Goal: Book appointment/travel/reservation

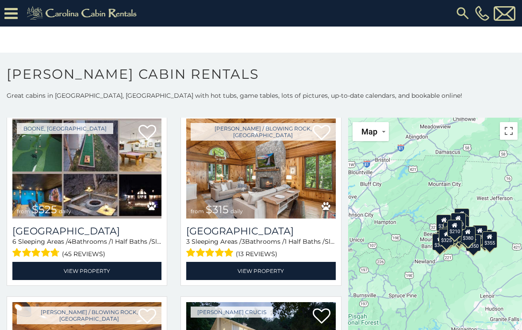
scroll to position [223, 0]
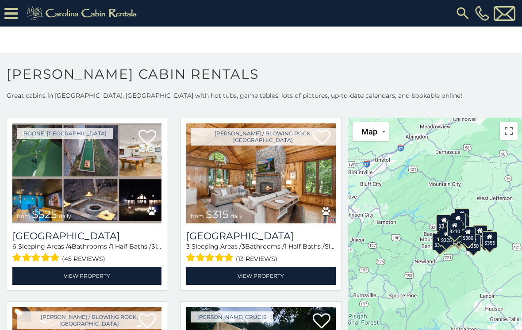
click at [263, 194] on img at bounding box center [260, 173] width 149 height 100
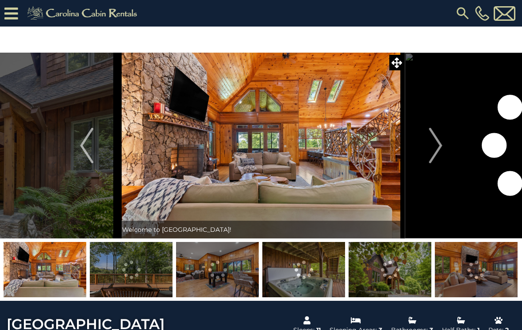
click at [436, 149] on img "Next" at bounding box center [434, 145] width 13 height 35
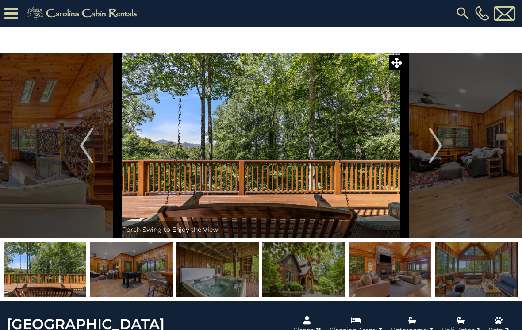
click at [432, 143] on img "Next" at bounding box center [434, 145] width 13 height 35
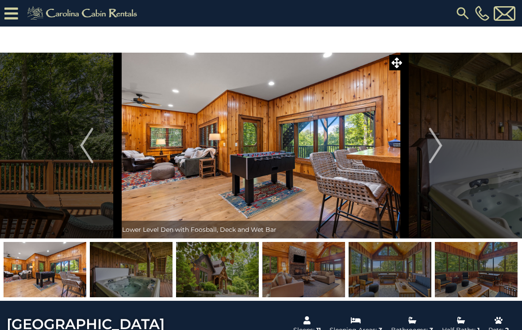
click at [435, 145] on img "Next" at bounding box center [434, 145] width 13 height 35
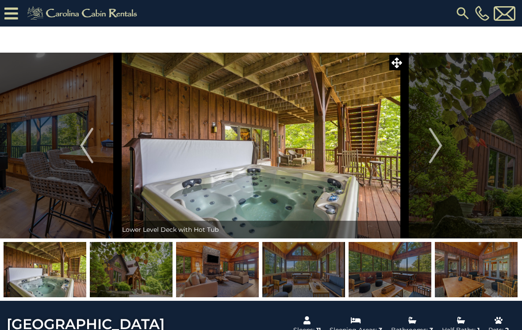
click at [433, 145] on img "Next" at bounding box center [434, 145] width 13 height 35
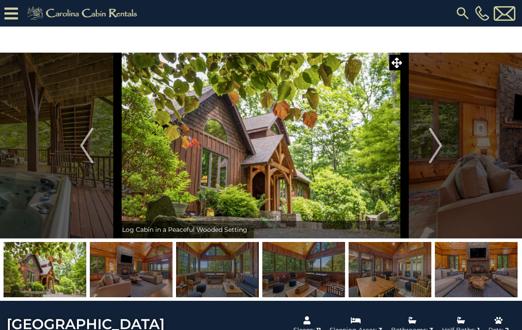
click at [438, 142] on img "Next" at bounding box center [434, 145] width 13 height 35
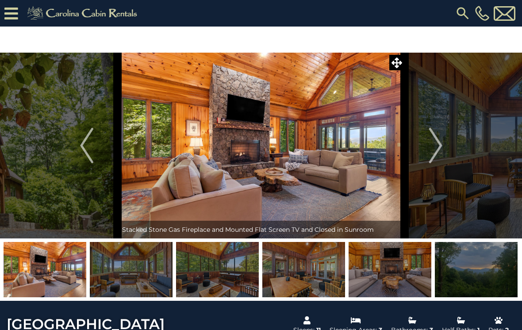
click at [442, 146] on img "Next" at bounding box center [434, 145] width 13 height 35
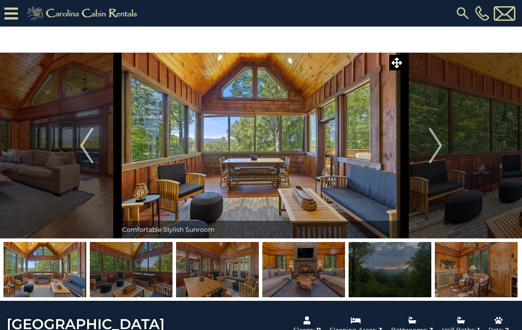
click at [428, 143] on button "Next" at bounding box center [435, 146] width 62 height 186
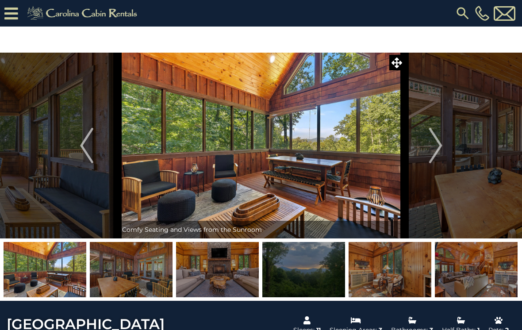
click at [435, 144] on img "Next" at bounding box center [434, 145] width 13 height 35
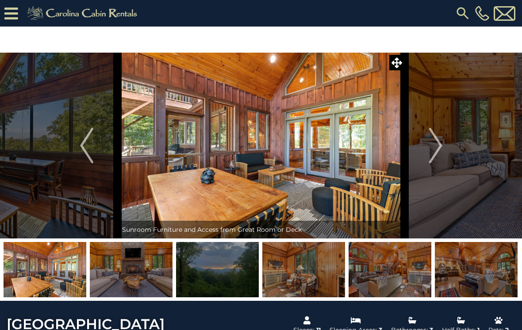
click at [436, 146] on img "Next" at bounding box center [434, 145] width 13 height 35
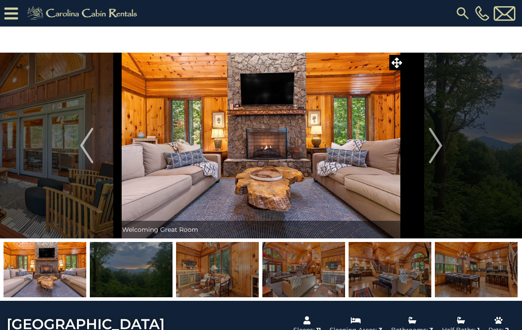
click at [432, 149] on img "Next" at bounding box center [434, 145] width 13 height 35
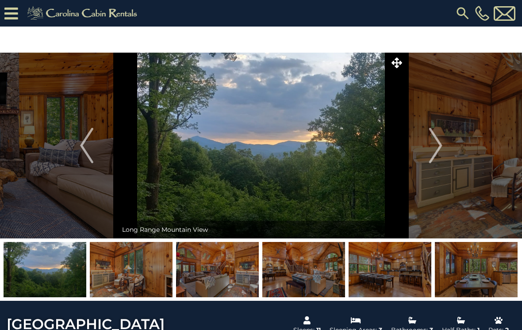
click at [439, 144] on img "Next" at bounding box center [434, 145] width 13 height 35
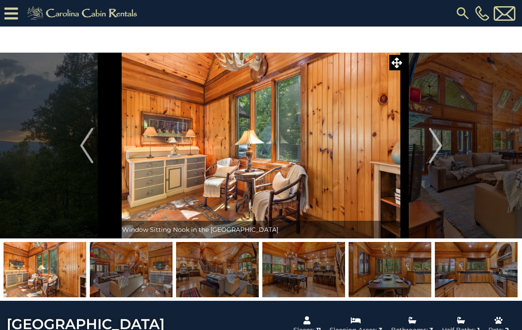
click at [440, 143] on img "Next" at bounding box center [434, 145] width 13 height 35
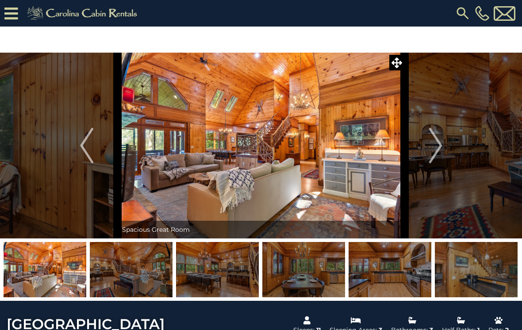
click at [435, 146] on img "Next" at bounding box center [434, 145] width 13 height 35
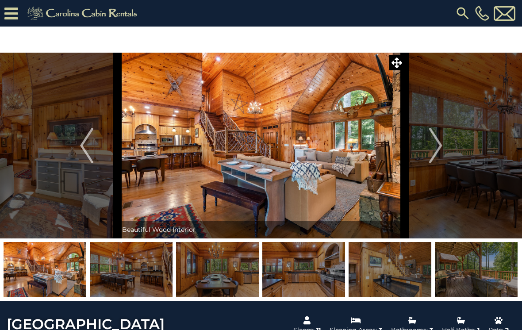
click at [442, 144] on img "Next" at bounding box center [434, 145] width 13 height 35
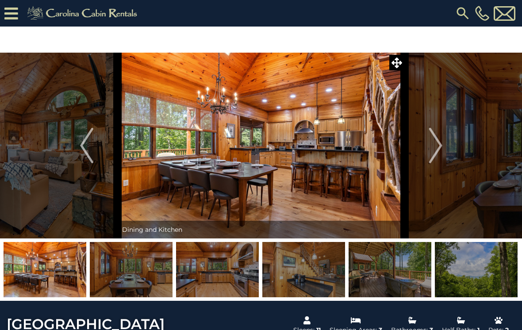
click at [437, 142] on img "Next" at bounding box center [434, 145] width 13 height 35
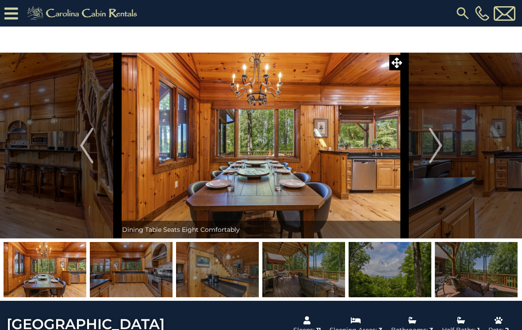
click at [432, 144] on img "Next" at bounding box center [434, 145] width 13 height 35
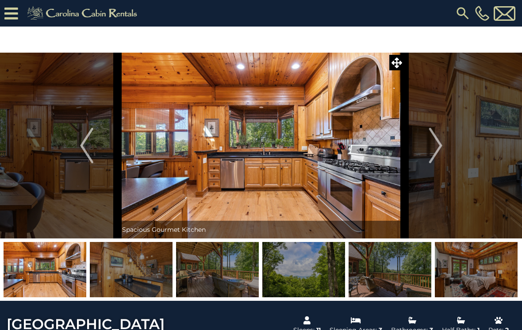
click at [432, 149] on img "Next" at bounding box center [434, 145] width 13 height 35
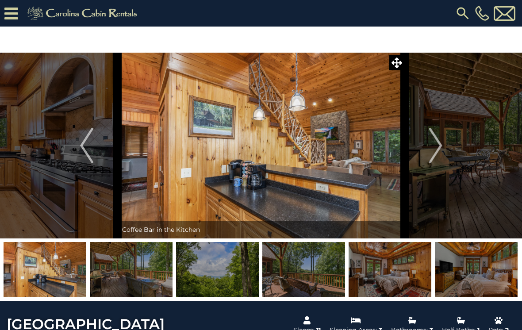
click at [428, 145] on button "Next" at bounding box center [435, 146] width 62 height 186
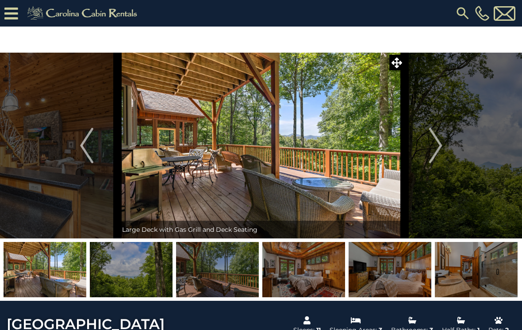
click at [432, 138] on img "Next" at bounding box center [434, 145] width 13 height 35
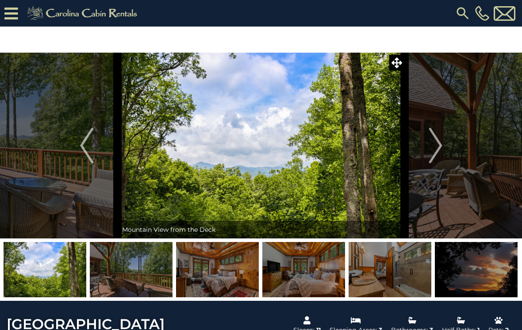
click at [432, 146] on img "Next" at bounding box center [434, 145] width 13 height 35
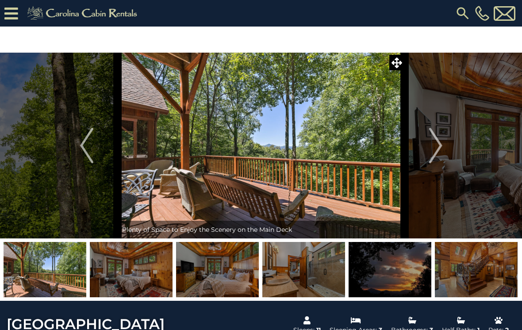
click at [436, 143] on img "Next" at bounding box center [434, 145] width 13 height 35
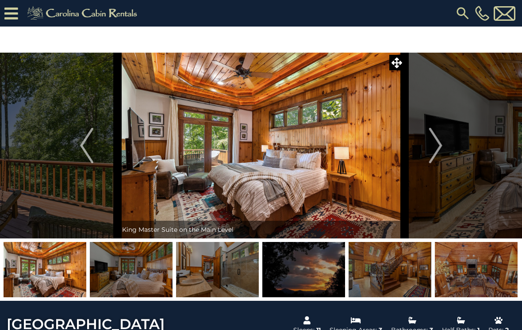
click at [441, 141] on img "Next" at bounding box center [434, 145] width 13 height 35
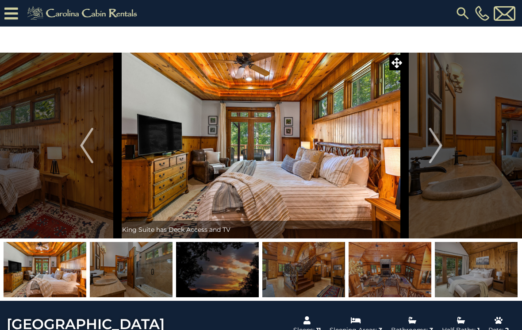
click at [436, 141] on img "Next" at bounding box center [434, 145] width 13 height 35
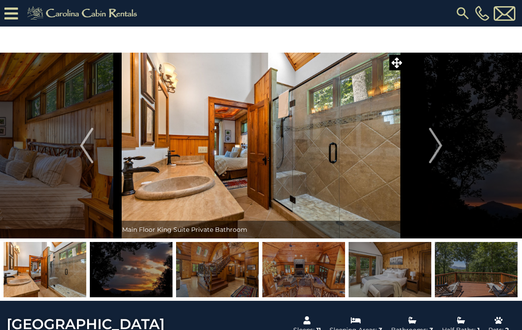
click at [433, 146] on img "Next" at bounding box center [434, 145] width 13 height 35
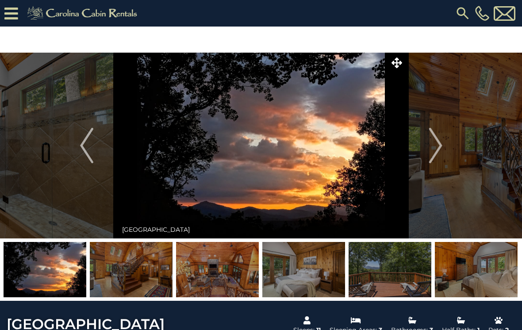
click at [438, 145] on img "Next" at bounding box center [434, 145] width 13 height 35
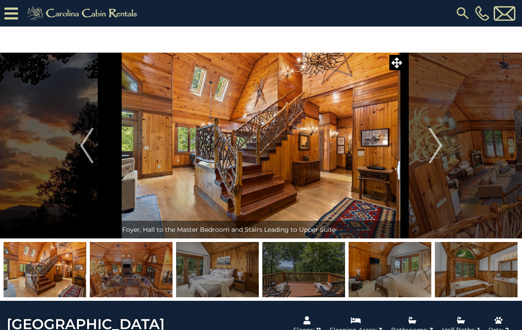
click at [433, 143] on img "Next" at bounding box center [434, 145] width 13 height 35
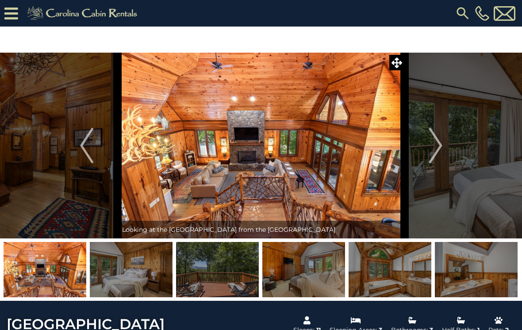
click at [426, 147] on button "Next" at bounding box center [435, 146] width 62 height 186
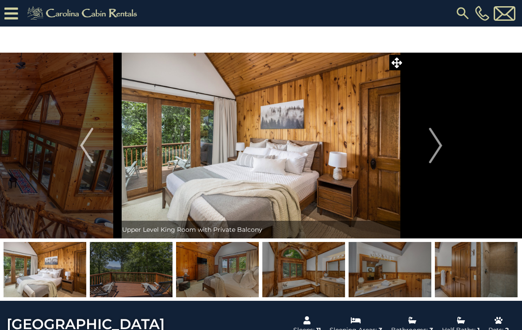
click at [436, 144] on img "Next" at bounding box center [434, 145] width 13 height 35
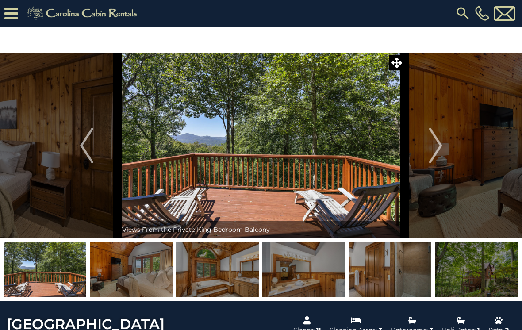
click at [434, 145] on img "Next" at bounding box center [434, 145] width 13 height 35
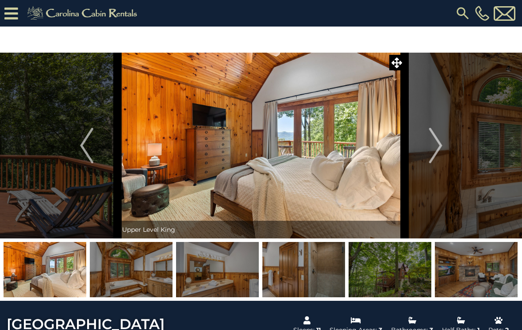
click at [438, 149] on img "Next" at bounding box center [434, 145] width 13 height 35
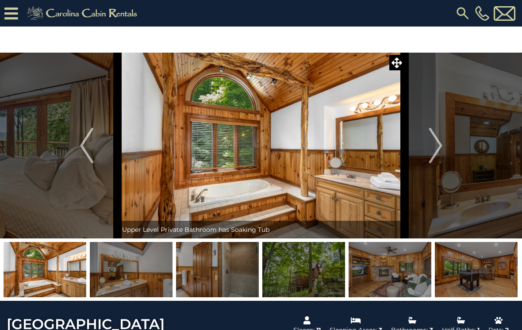
click at [428, 145] on button "Next" at bounding box center [435, 146] width 62 height 186
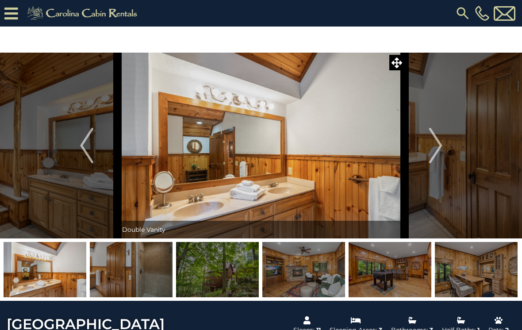
click at [431, 145] on img "Next" at bounding box center [434, 145] width 13 height 35
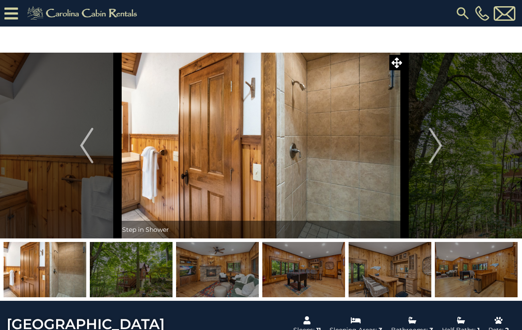
click at [436, 142] on img "Next" at bounding box center [434, 145] width 13 height 35
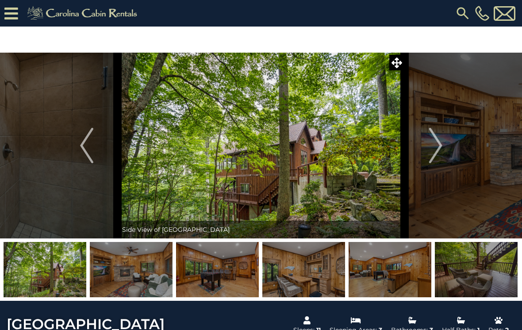
click at [437, 144] on img "Next" at bounding box center [434, 145] width 13 height 35
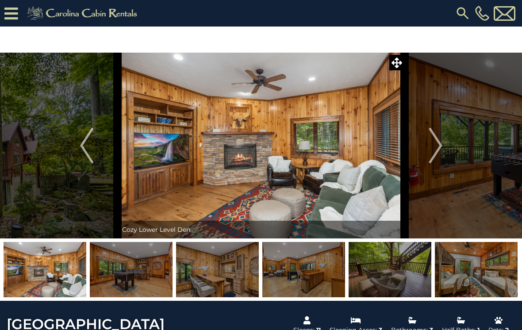
click at [432, 138] on img "Next" at bounding box center [434, 145] width 13 height 35
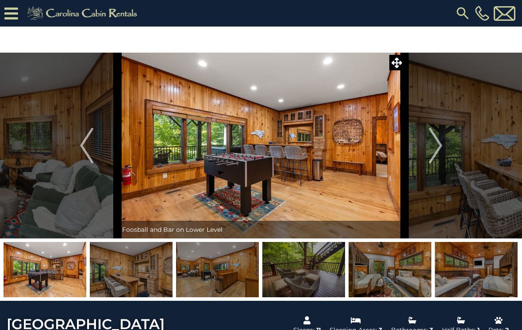
click at [431, 147] on img "Next" at bounding box center [434, 145] width 13 height 35
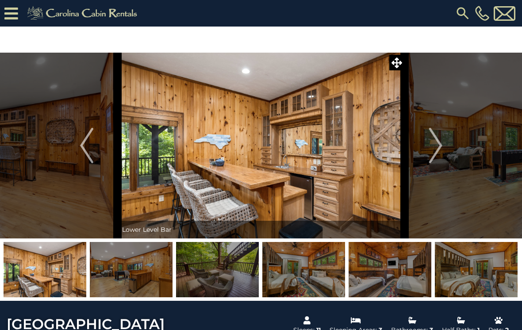
click at [434, 141] on img "Next" at bounding box center [434, 145] width 13 height 35
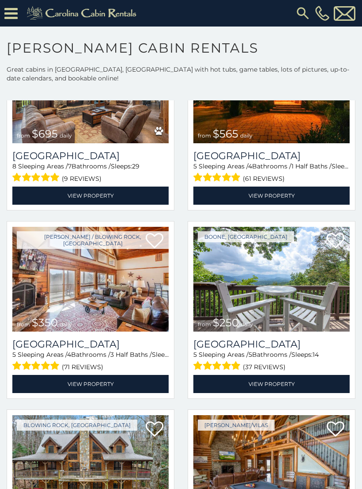
scroll to position [1617, 0]
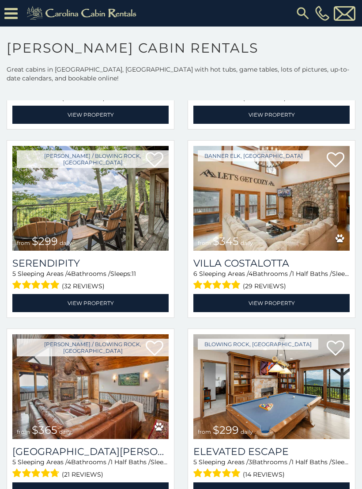
scroll to position [2839, 0]
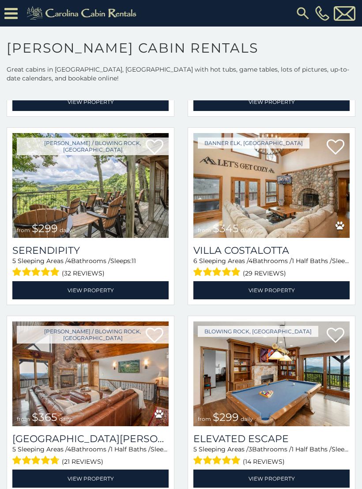
click at [304, 299] on link "View Property" at bounding box center [272, 290] width 156 height 18
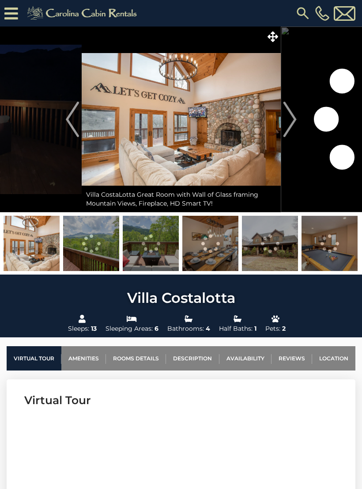
click at [293, 122] on img "Next" at bounding box center [289, 119] width 13 height 35
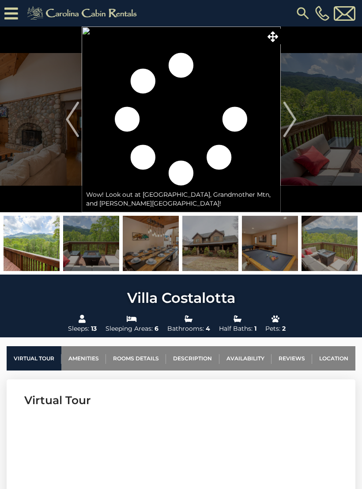
click at [290, 118] on img "Next" at bounding box center [289, 119] width 13 height 35
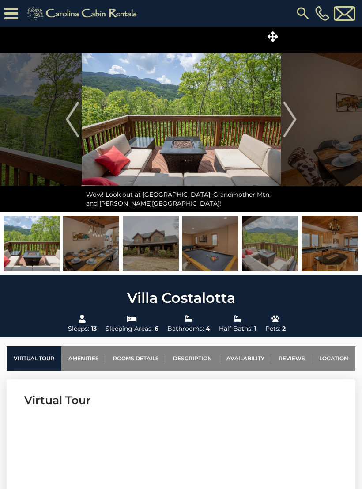
click at [288, 120] on img "Next" at bounding box center [289, 119] width 13 height 35
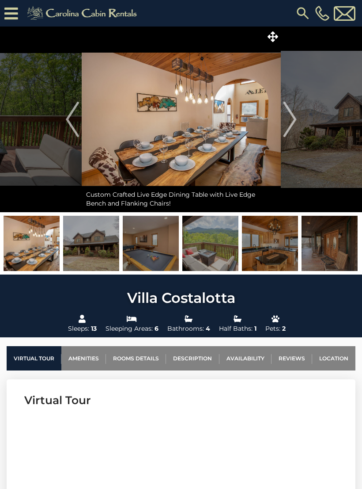
click at [294, 119] on img "Next" at bounding box center [289, 119] width 13 height 35
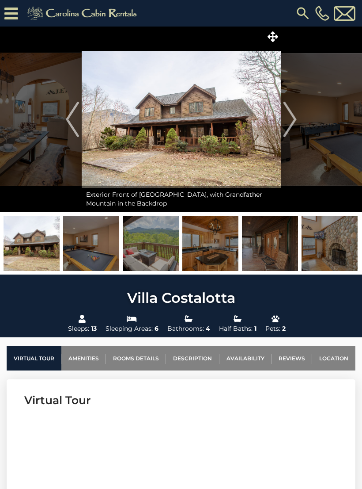
click at [290, 118] on img "Next" at bounding box center [289, 119] width 13 height 35
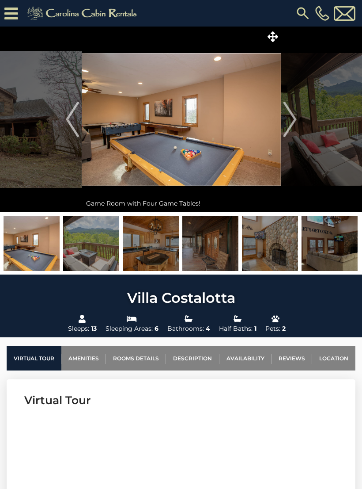
click at [290, 120] on img "Next" at bounding box center [289, 119] width 13 height 35
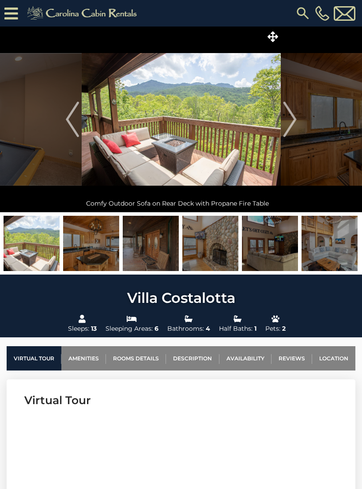
click at [287, 122] on img "Next" at bounding box center [289, 119] width 13 height 35
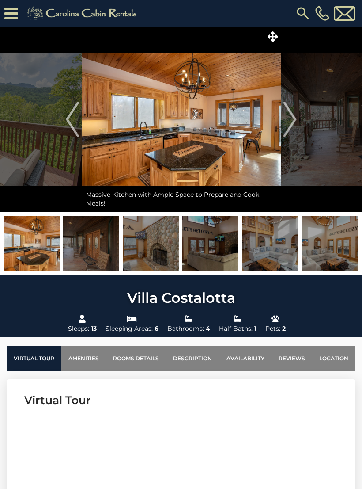
click at [294, 124] on img "Next" at bounding box center [289, 119] width 13 height 35
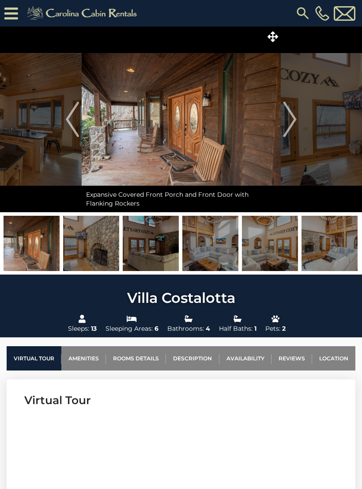
click at [298, 124] on button "Next" at bounding box center [290, 120] width 18 height 186
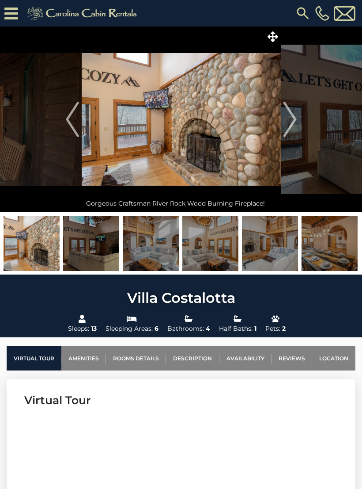
click at [289, 127] on img "Next" at bounding box center [289, 119] width 13 height 35
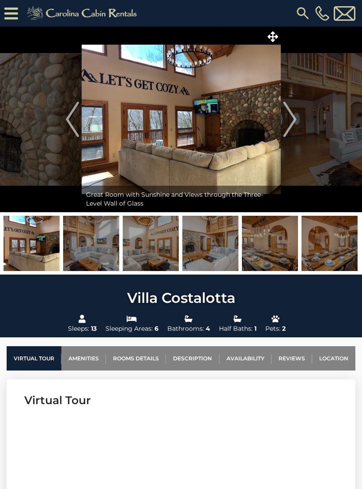
click at [297, 122] on img "Next" at bounding box center [289, 119] width 13 height 35
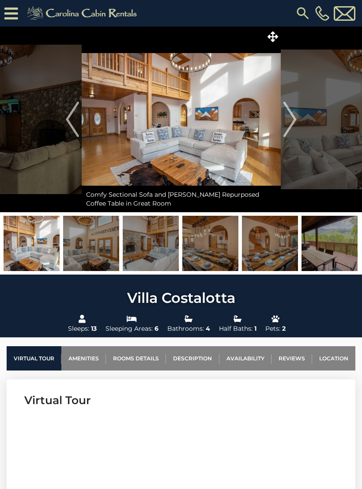
click at [299, 122] on button "Next" at bounding box center [290, 120] width 18 height 186
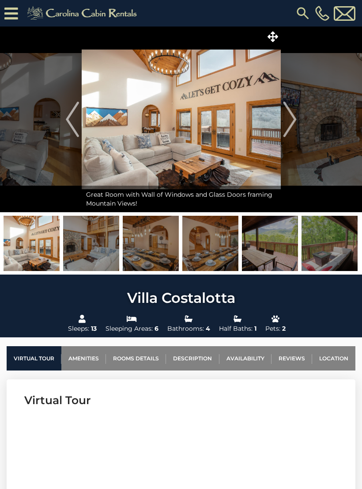
click at [296, 122] on img "Next" at bounding box center [289, 119] width 13 height 35
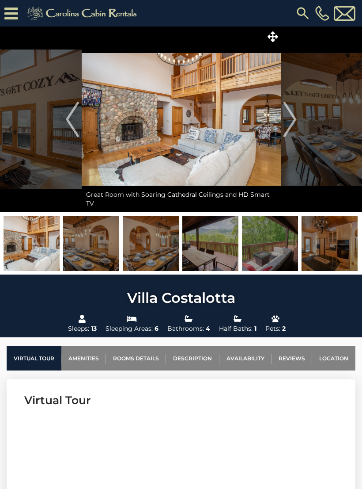
click at [292, 122] on img "Next" at bounding box center [289, 119] width 13 height 35
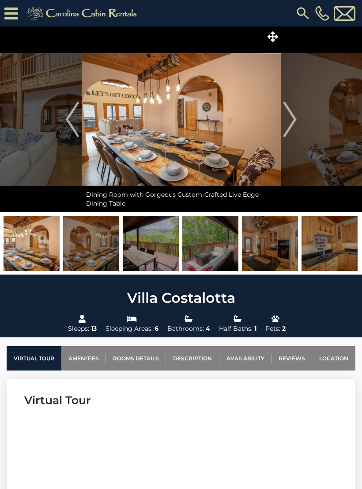
click at [291, 128] on img "Next" at bounding box center [289, 119] width 13 height 35
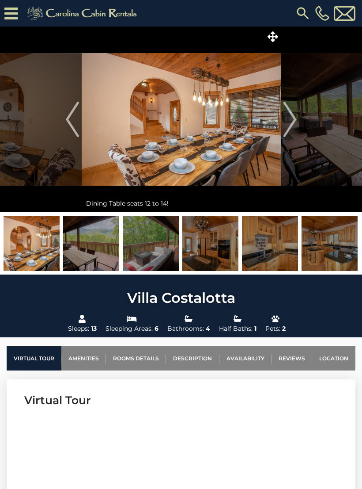
click at [294, 124] on img "Next" at bounding box center [289, 119] width 13 height 35
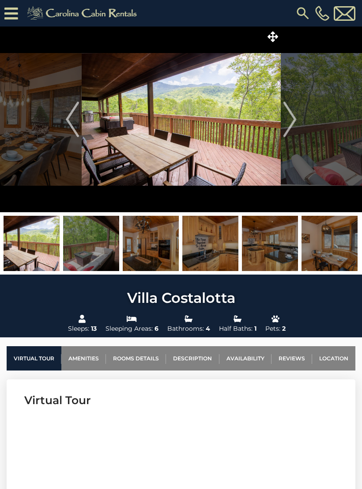
click at [294, 122] on img "Next" at bounding box center [289, 119] width 13 height 35
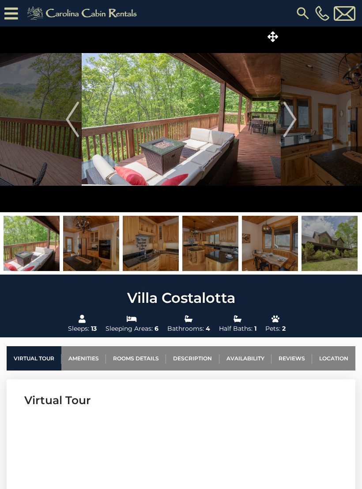
click at [295, 118] on img "Next" at bounding box center [289, 119] width 13 height 35
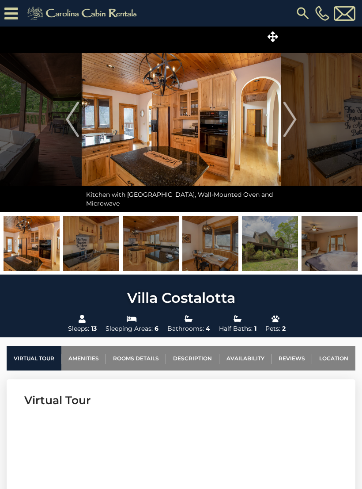
click at [298, 120] on button "Next" at bounding box center [290, 120] width 18 height 186
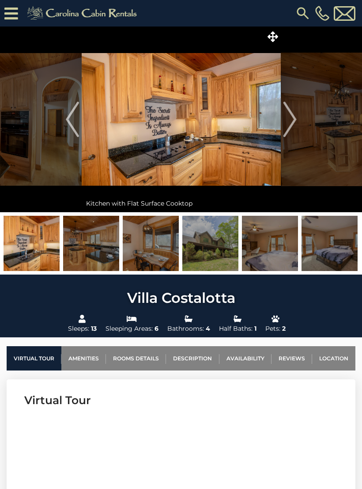
click at [294, 118] on img "Next" at bounding box center [289, 119] width 13 height 35
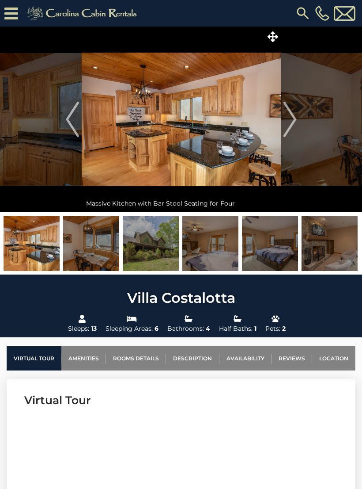
click at [292, 120] on img "Next" at bounding box center [289, 119] width 13 height 35
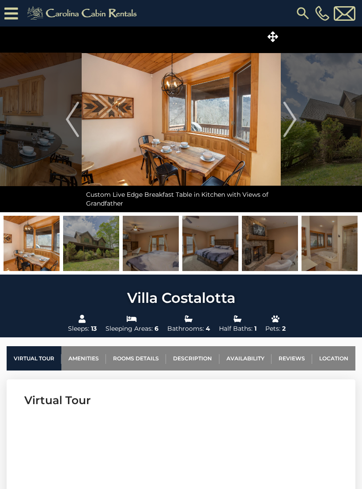
click at [291, 119] on img "Next" at bounding box center [289, 119] width 13 height 35
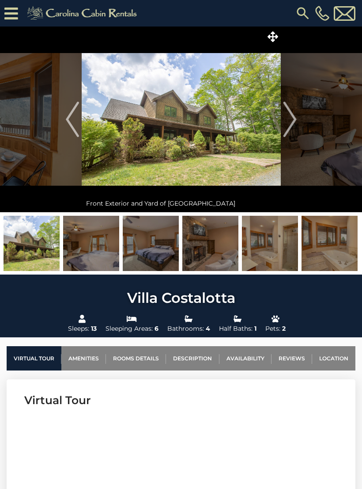
click at [296, 121] on img "Next" at bounding box center [289, 119] width 13 height 35
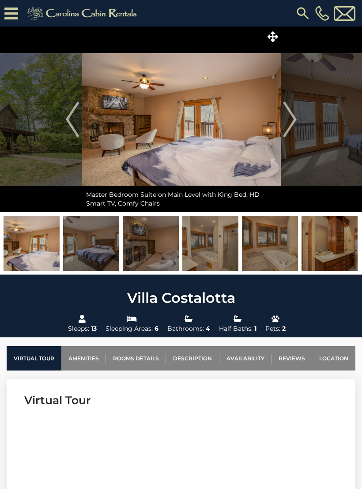
click at [292, 120] on img "Next" at bounding box center [289, 119] width 13 height 35
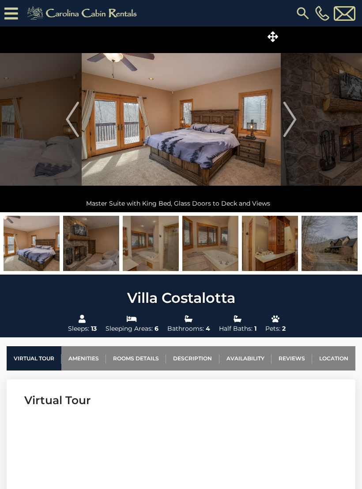
click at [292, 118] on img "Next" at bounding box center [289, 119] width 13 height 35
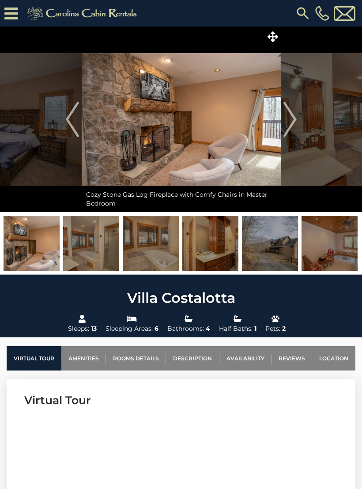
click at [298, 120] on button "Next" at bounding box center [290, 120] width 18 height 186
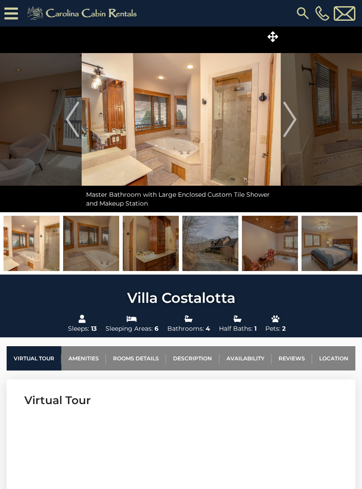
click at [293, 121] on img "Next" at bounding box center [289, 119] width 13 height 35
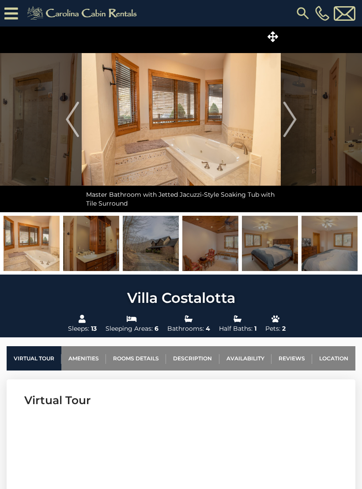
click at [292, 122] on img "Next" at bounding box center [289, 119] width 13 height 35
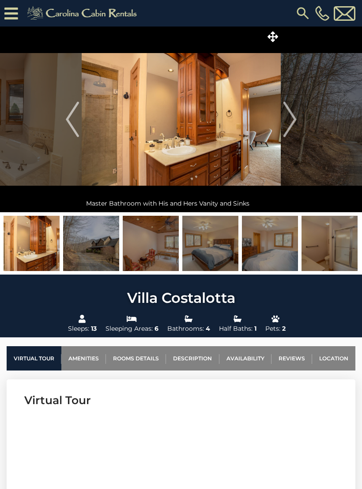
click at [294, 122] on img "Next" at bounding box center [289, 119] width 13 height 35
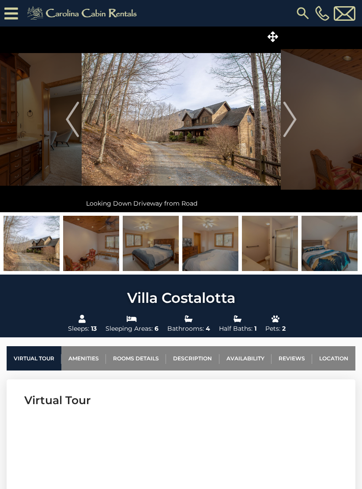
click at [289, 120] on img "Next" at bounding box center [289, 119] width 13 height 35
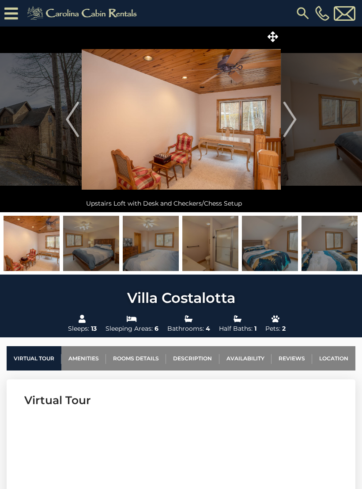
click at [294, 121] on img "Next" at bounding box center [289, 119] width 13 height 35
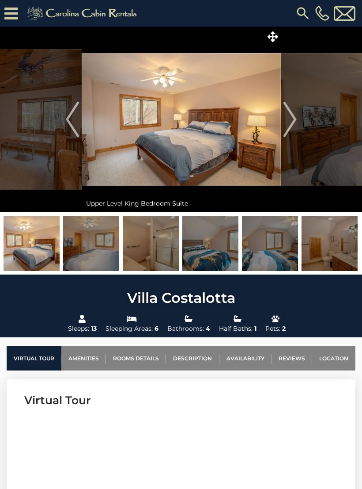
click at [293, 122] on img "Next" at bounding box center [289, 119] width 13 height 35
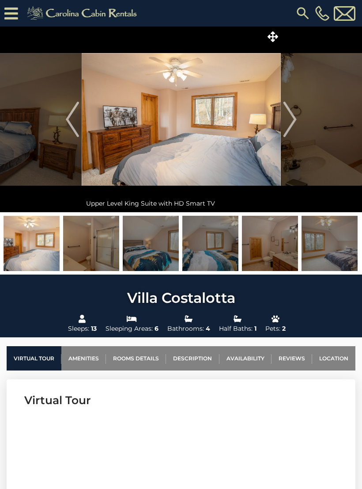
click at [295, 117] on img "Next" at bounding box center [289, 119] width 13 height 35
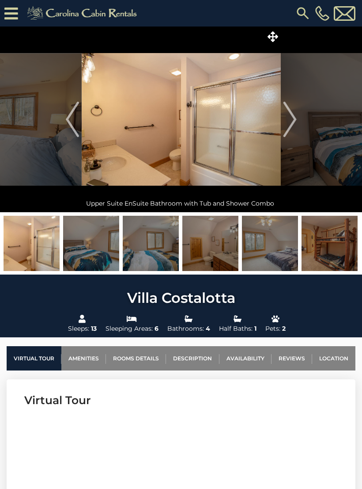
click at [297, 125] on img "Next" at bounding box center [289, 119] width 13 height 35
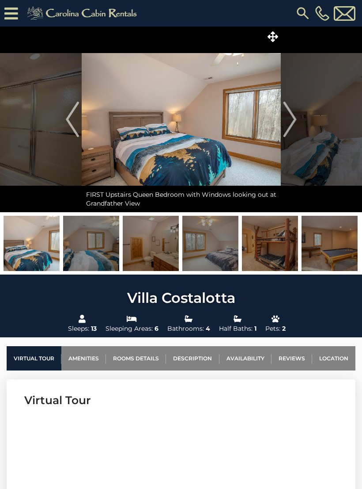
click at [293, 122] on img "Next" at bounding box center [289, 119] width 13 height 35
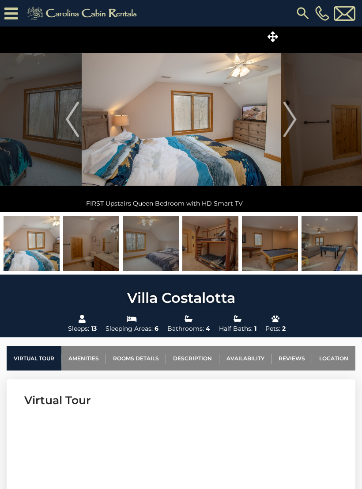
click at [293, 124] on img "Next" at bounding box center [289, 119] width 13 height 35
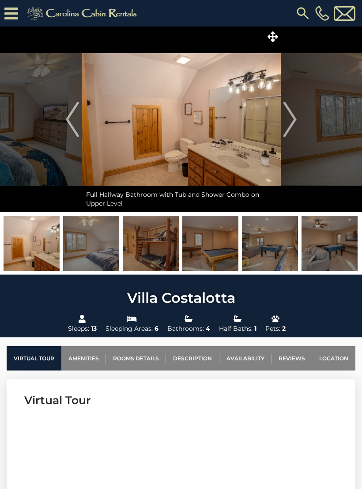
click at [291, 122] on img "Next" at bounding box center [289, 119] width 13 height 35
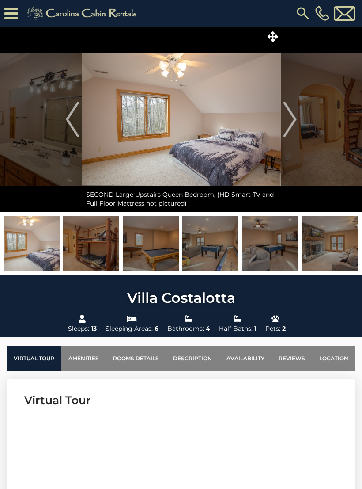
click at [290, 121] on img "Next" at bounding box center [289, 119] width 13 height 35
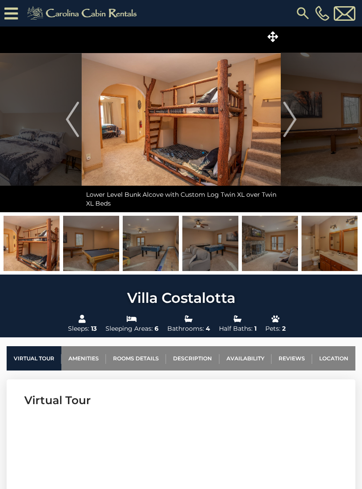
click at [290, 121] on img "Next" at bounding box center [289, 119] width 13 height 35
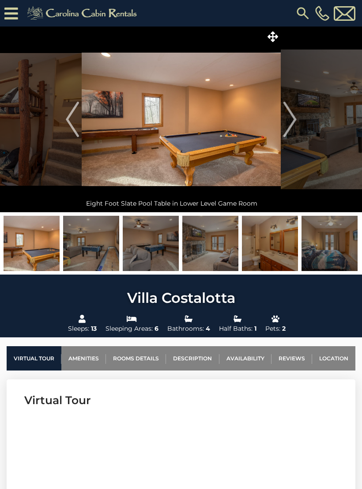
click at [287, 123] on img "Next" at bounding box center [289, 119] width 13 height 35
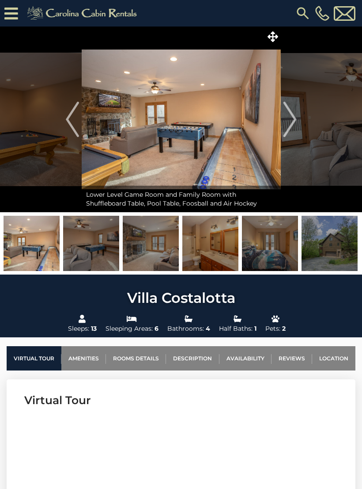
click at [294, 119] on img "Next" at bounding box center [289, 119] width 13 height 35
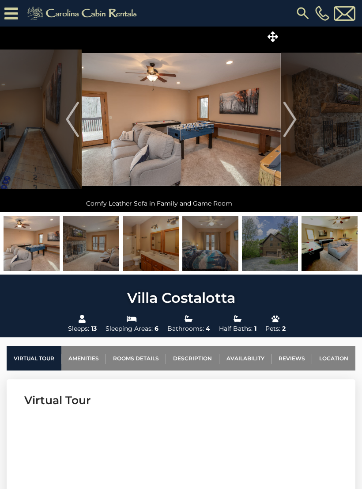
click at [289, 119] on img "Next" at bounding box center [289, 119] width 13 height 35
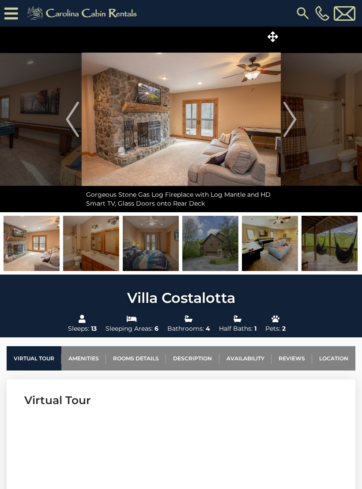
click at [291, 122] on img "Next" at bounding box center [289, 119] width 13 height 35
